Goal: Check status: Check status

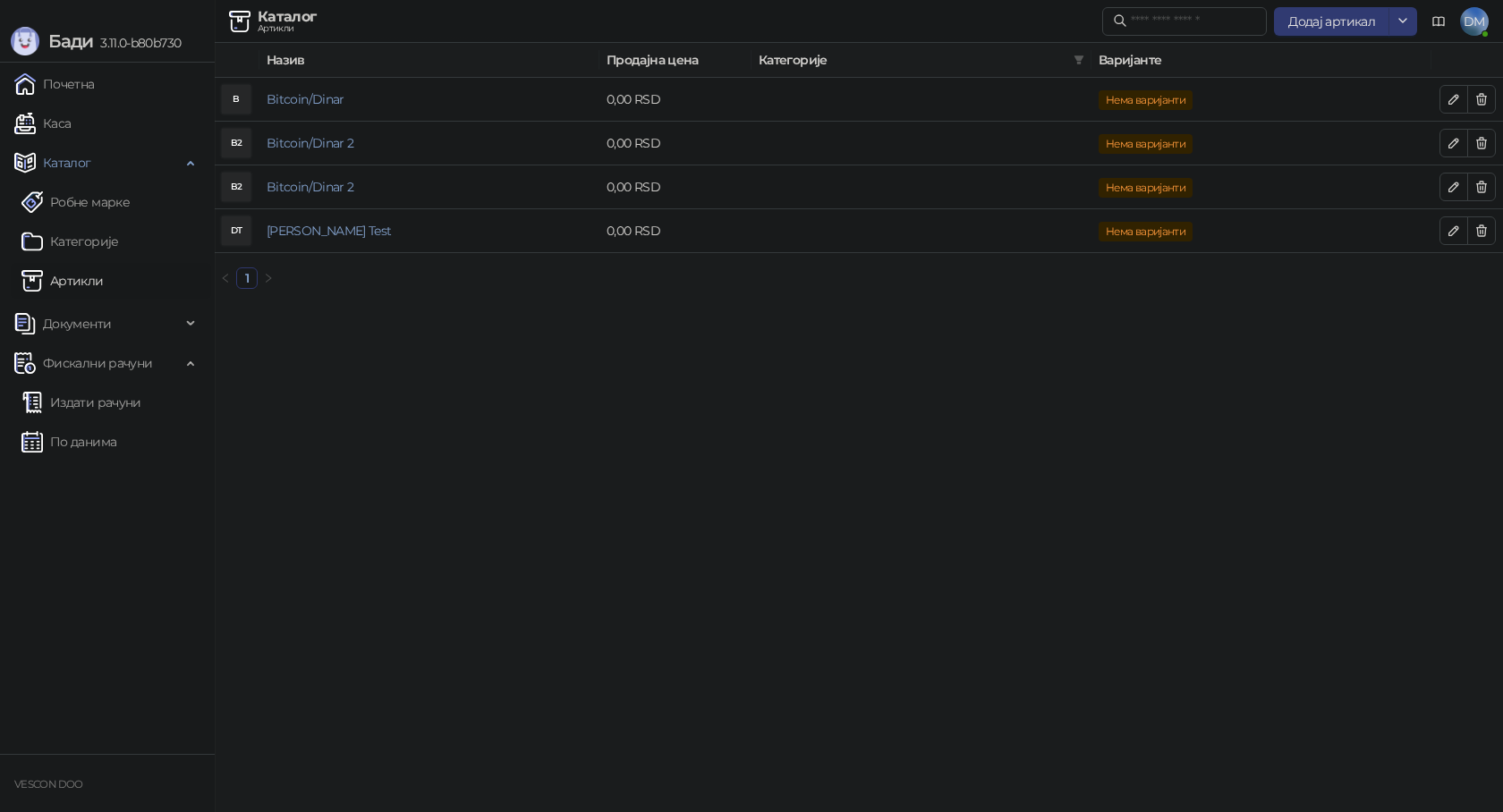
click at [842, 303] on html "Бади 3.11.0-b80b730 Почетна Каса Каталог Робне марке Категорије Артикли Докумен…" at bounding box center [751, 151] width 1503 height 303
click at [95, 83] on link "Почетна" at bounding box center [55, 84] width 81 height 36
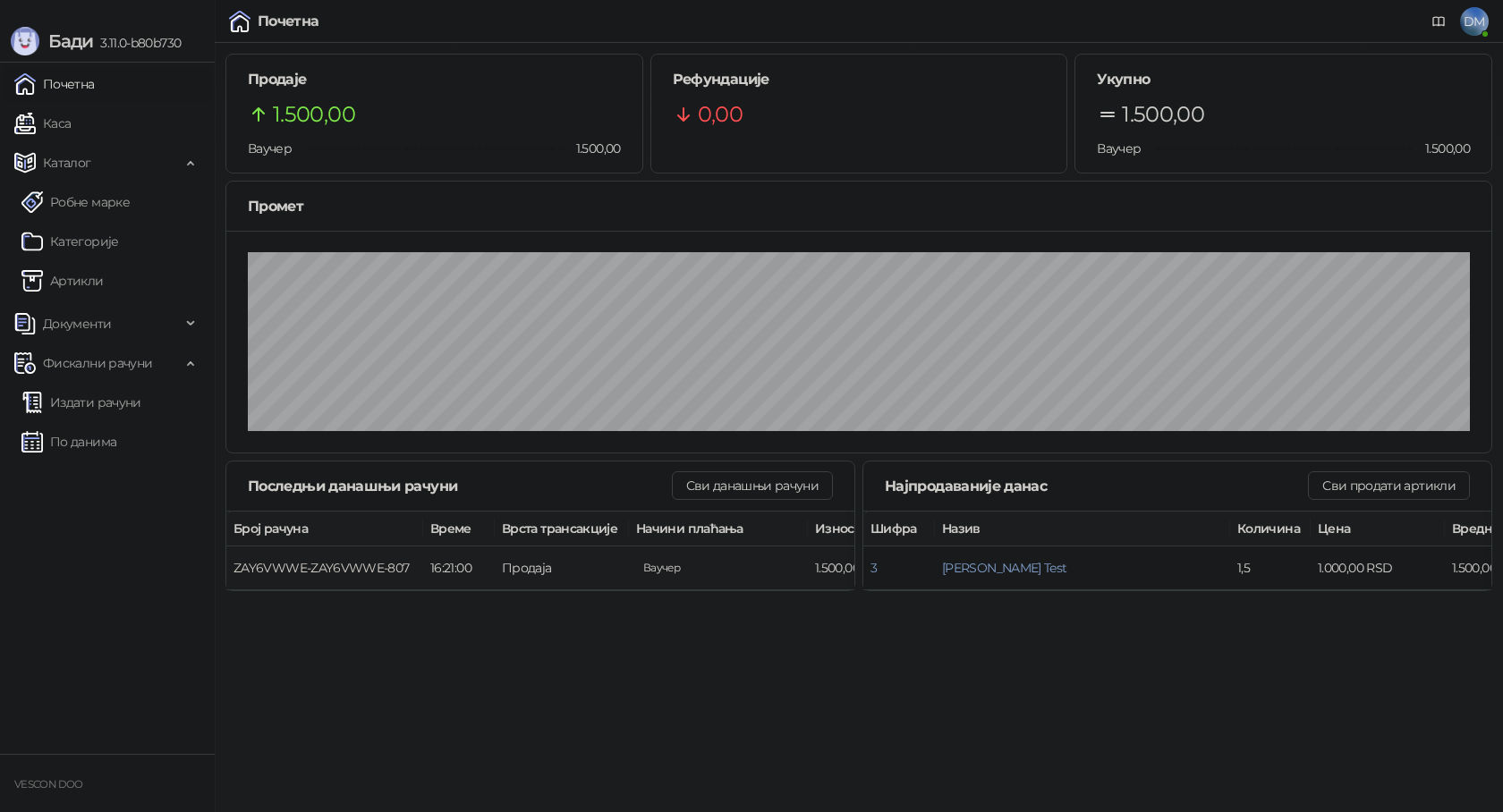
click at [353, 567] on span "ZAY6VWWE-ZAY6VWWE-807" at bounding box center [322, 567] width 177 height 16
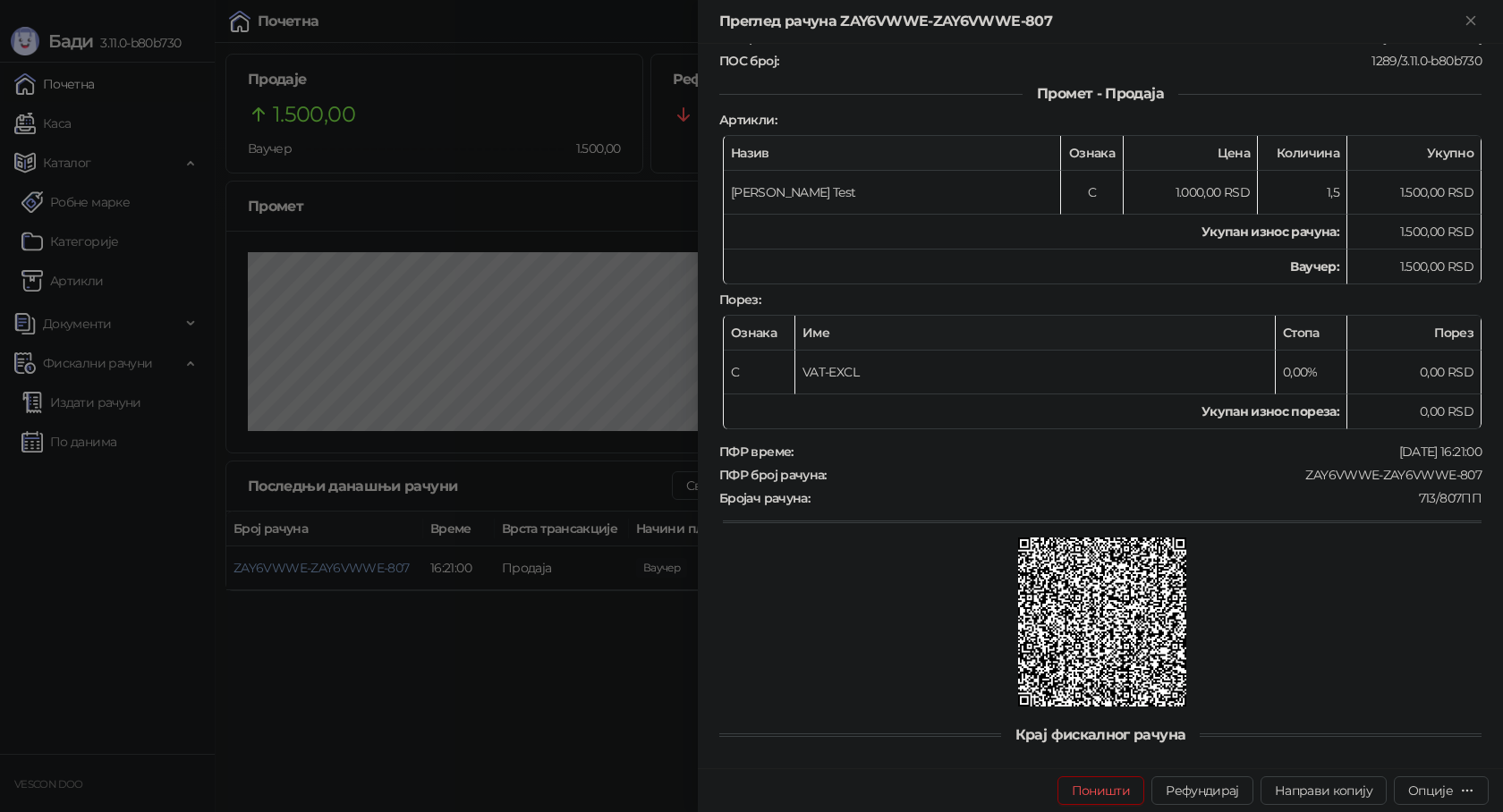
scroll to position [190, 0]
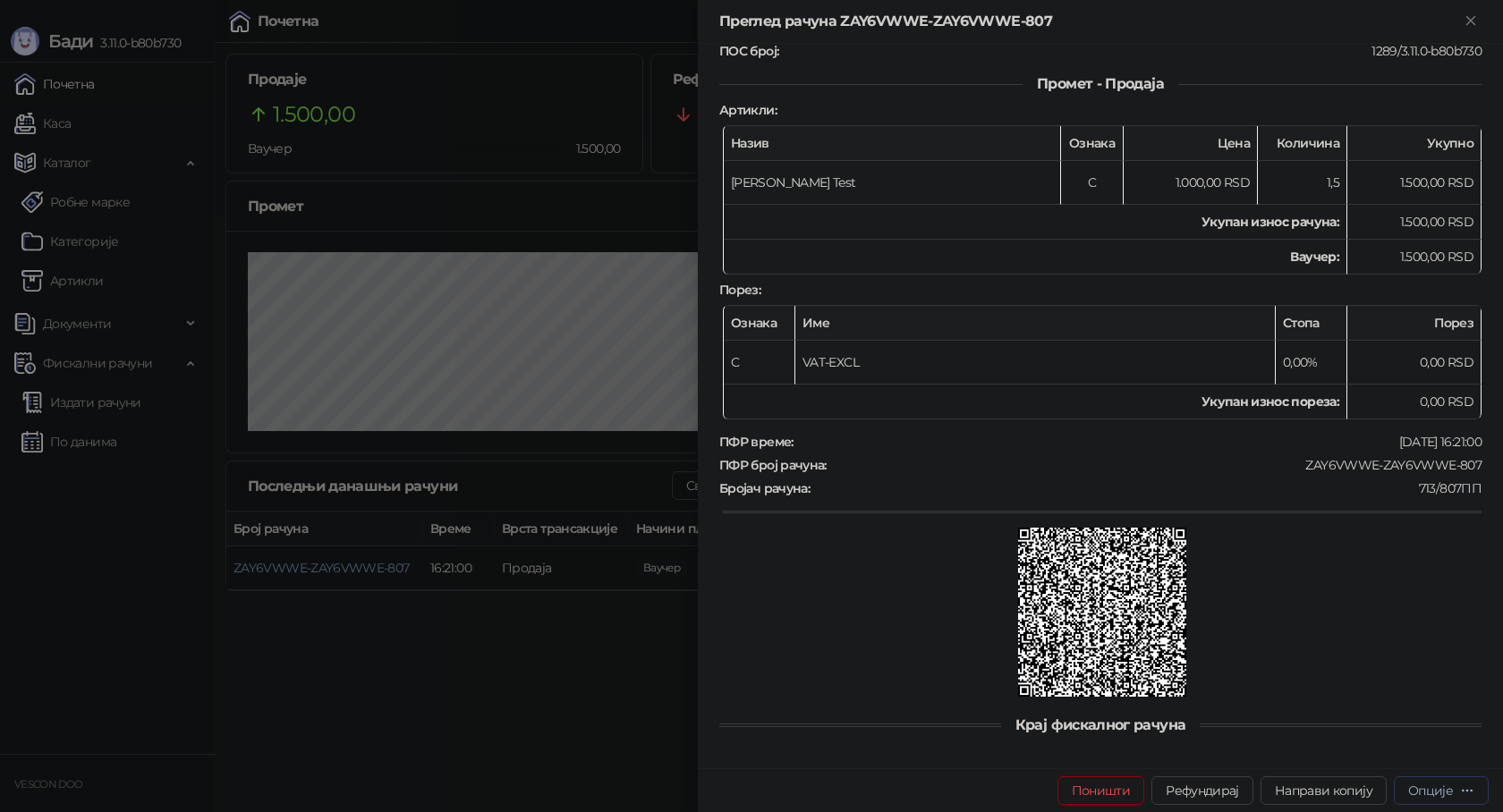
click at [1431, 801] on button "Опције" at bounding box center [1441, 790] width 95 height 29
click at [495, 620] on div at bounding box center [751, 406] width 1503 height 812
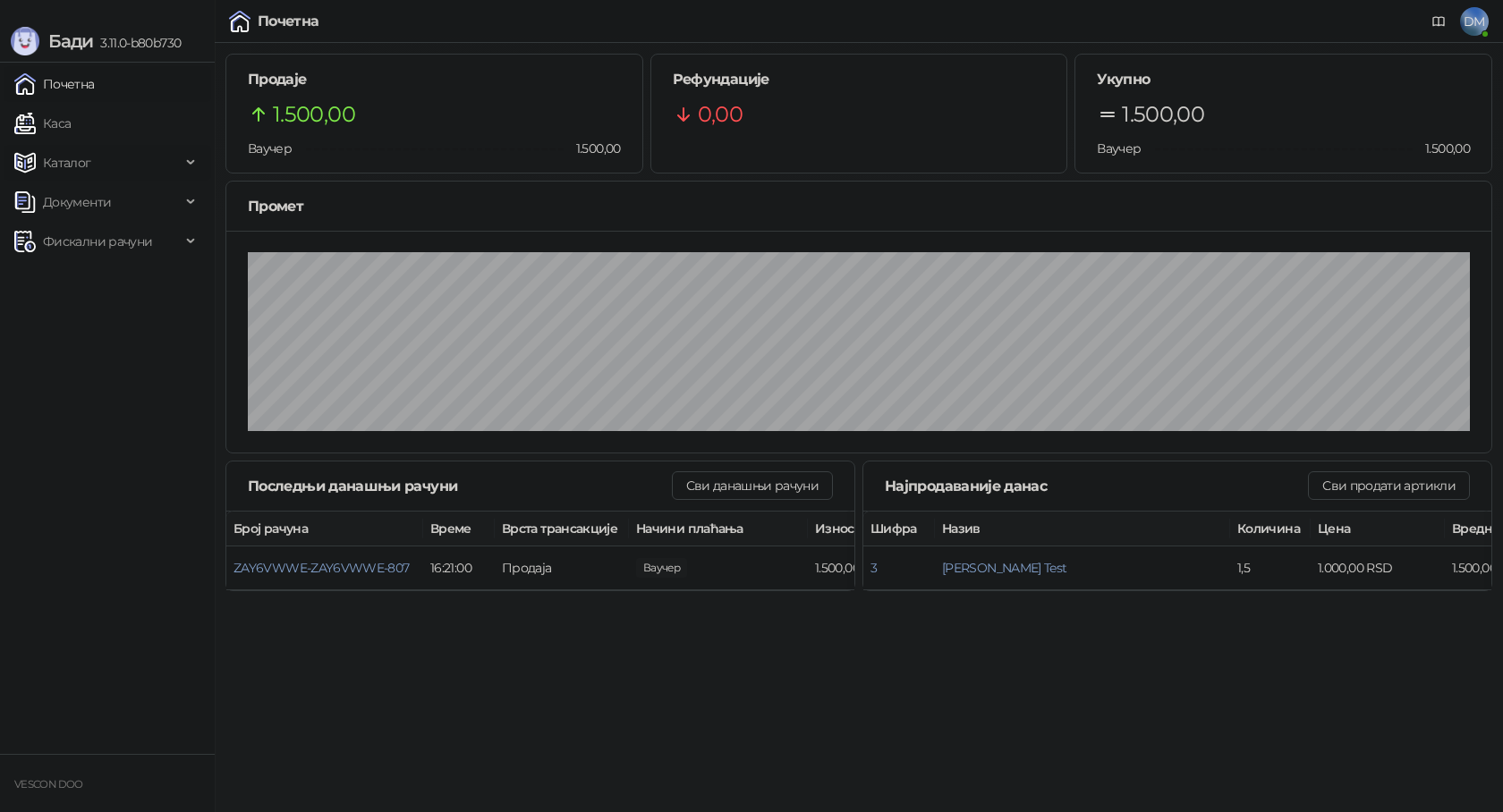
click at [77, 171] on span "Каталог" at bounding box center [67, 163] width 48 height 36
click at [78, 281] on link "Артикли" at bounding box center [62, 280] width 82 height 36
click at [83, 159] on span "Каталог" at bounding box center [67, 163] width 48 height 36
click at [71, 127] on link "Каса" at bounding box center [42, 123] width 56 height 36
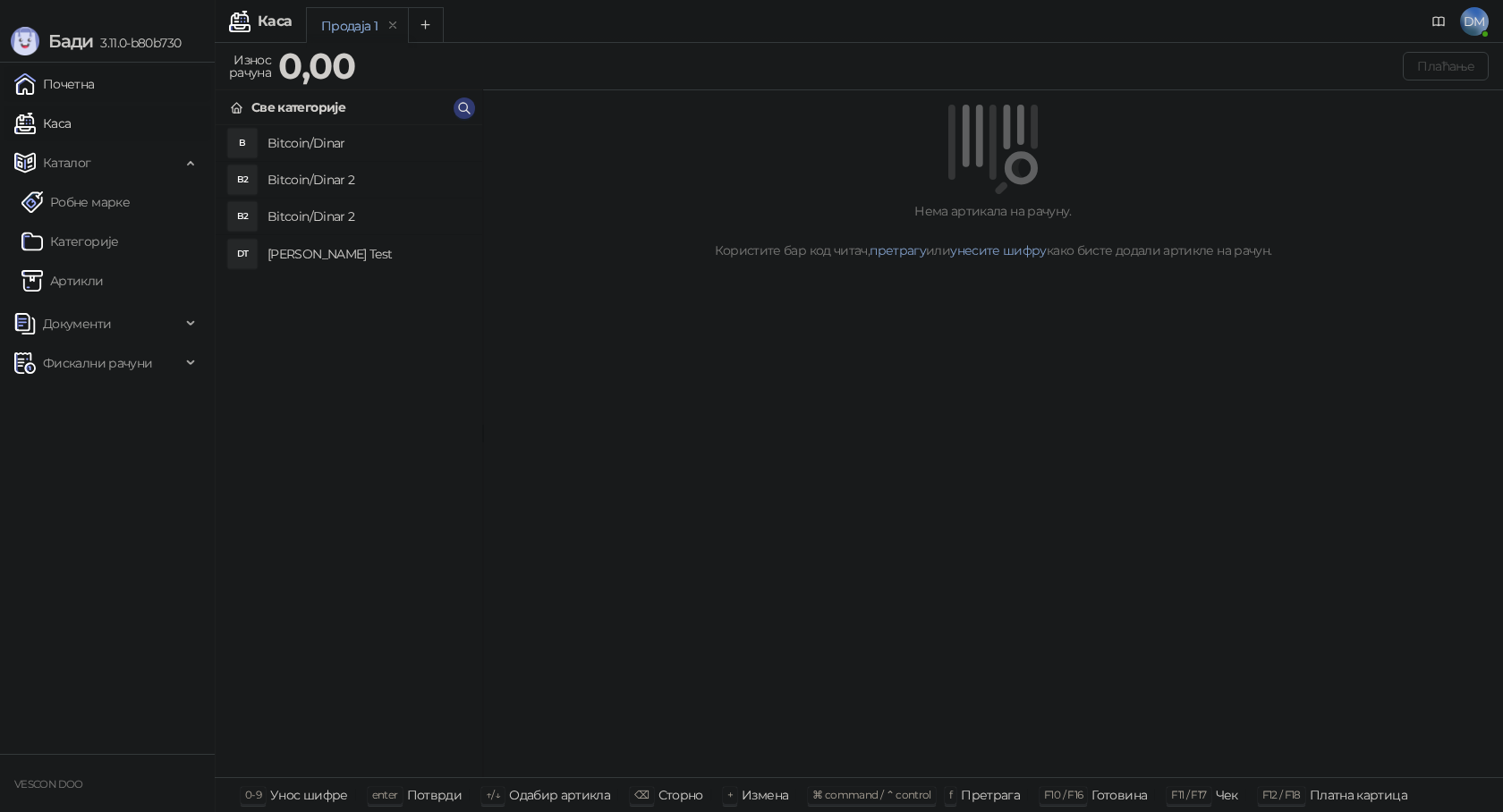
click at [79, 91] on link "Почетна" at bounding box center [55, 84] width 81 height 36
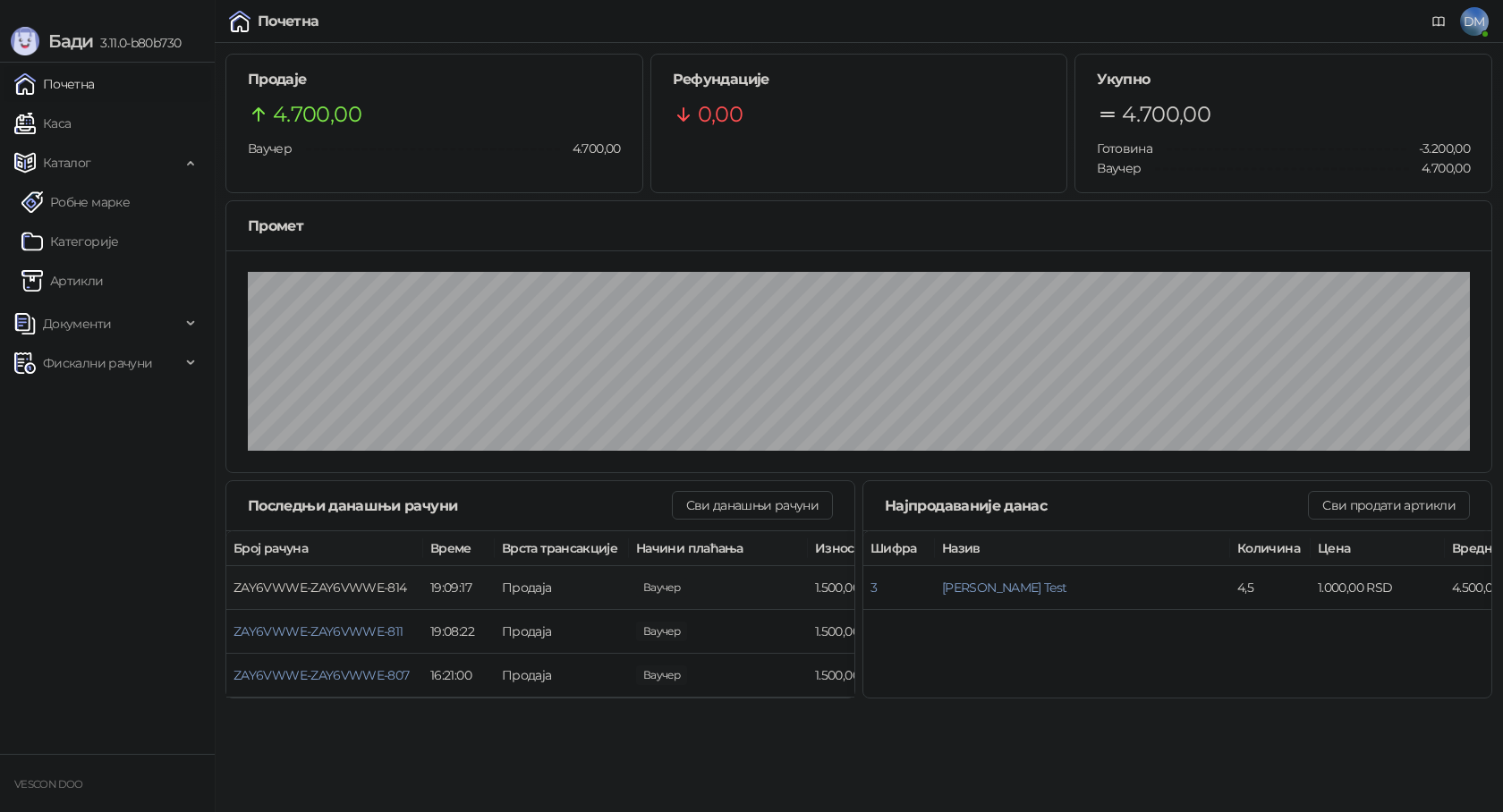
click at [383, 587] on span "ZAY6VWWE-ZAY6VWWE-814" at bounding box center [321, 587] width 174 height 16
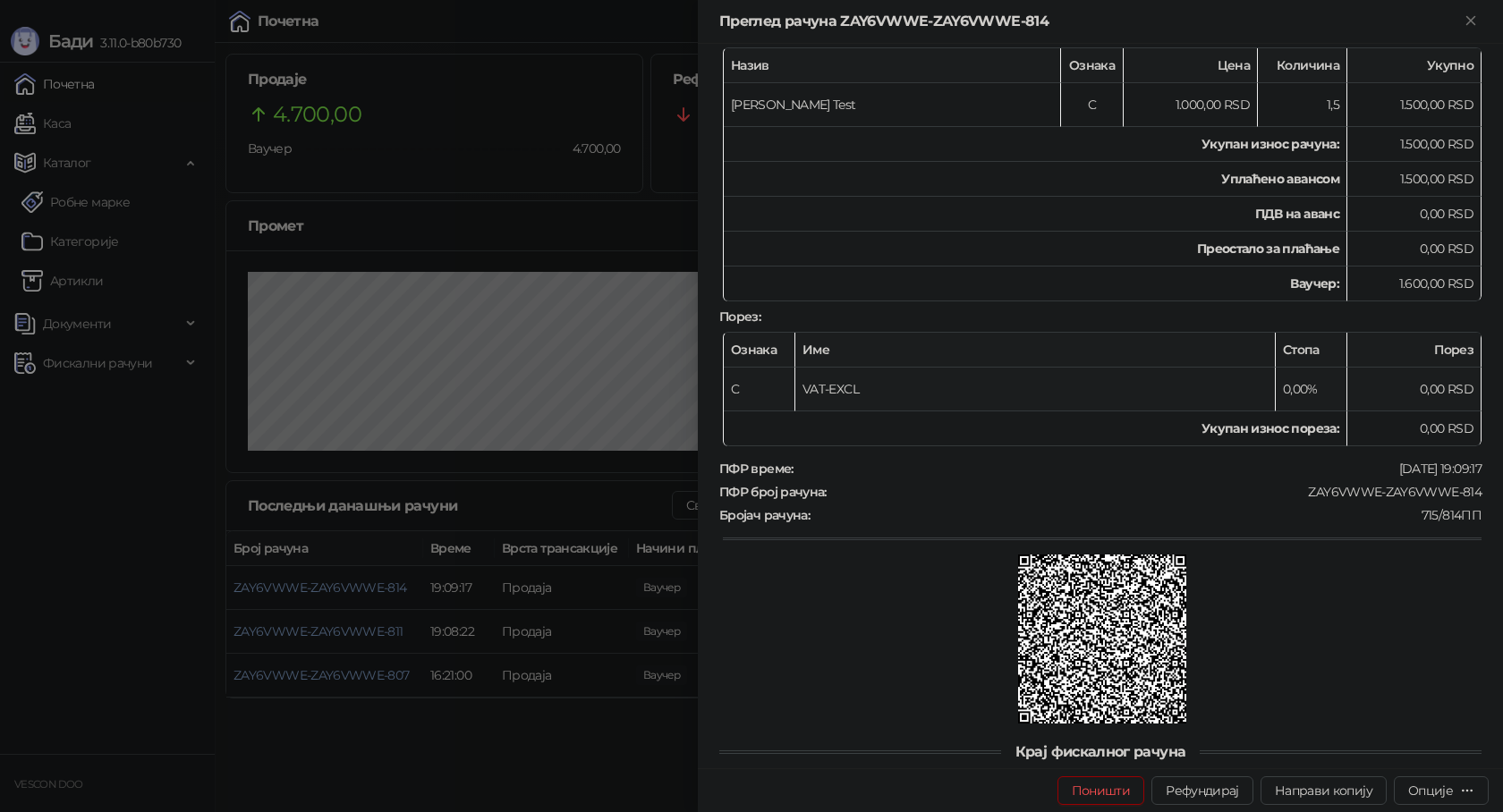
scroll to position [339, 0]
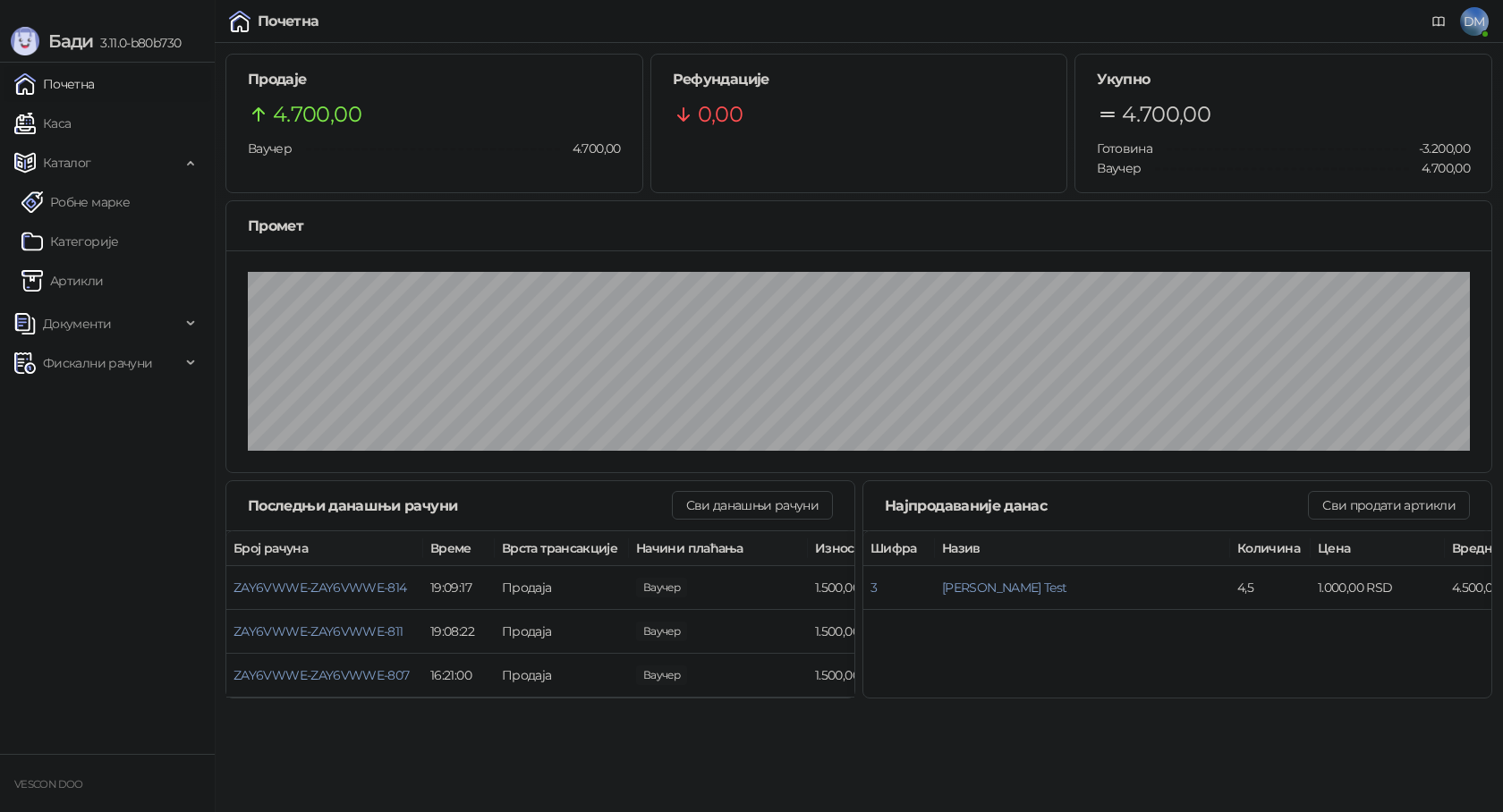
click at [898, 709] on html "Бади 3.11.0-b80b730 Почетна Каса Каталог Робне марке Категорије Артикли Докумен…" at bounding box center [751, 354] width 1503 height 709
